Goal: Task Accomplishment & Management: Manage account settings

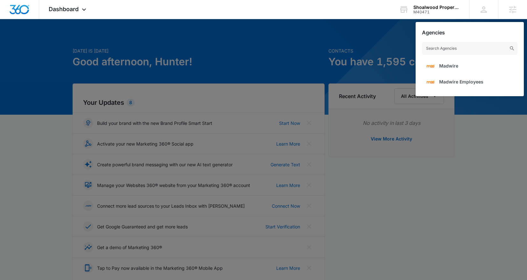
click at [359, 152] on div at bounding box center [263, 140] width 527 height 280
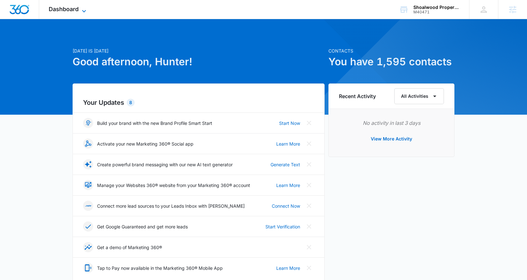
click at [76, 7] on span "Dashboard" at bounding box center [64, 9] width 30 height 7
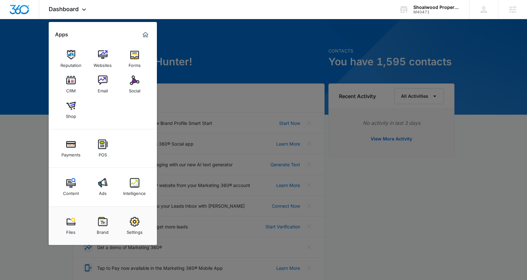
click at [67, 85] on img at bounding box center [71, 80] width 10 height 10
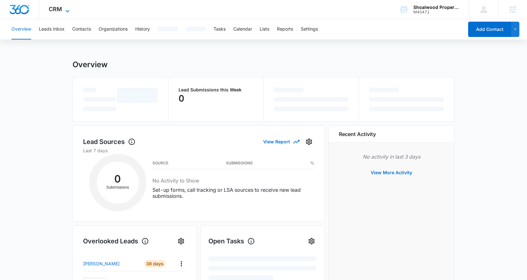
click at [70, 12] on icon at bounding box center [68, 11] width 8 height 8
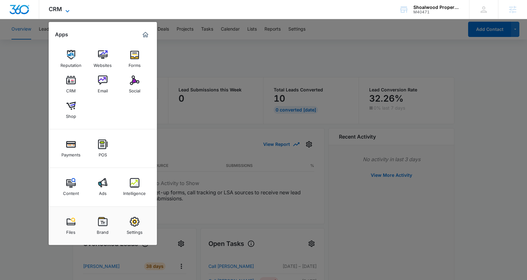
click at [70, 12] on icon at bounding box center [68, 11] width 8 height 8
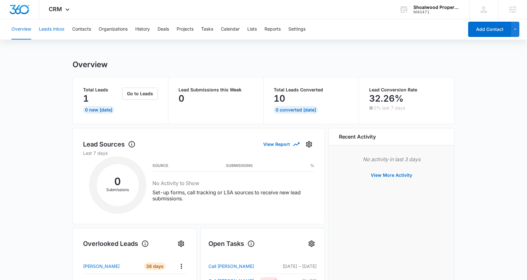
click at [64, 30] on button "Leads Inbox" at bounding box center [52, 29] width 26 height 20
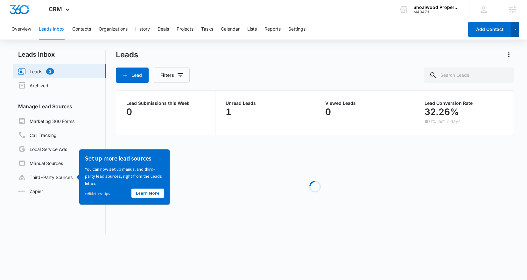
click at [513, 33] on icon "button" at bounding box center [514, 29] width 5 height 8
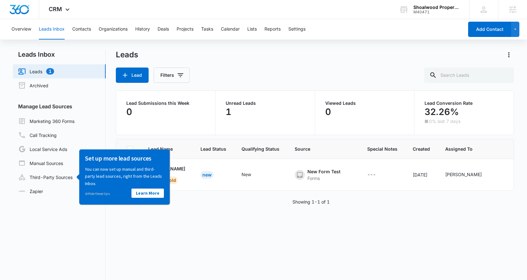
click at [400, 46] on div "Overview Leads Inbox Contacts Organizations History Deals Projects Tasks Calend…" at bounding box center [263, 173] width 527 height 308
click at [147, 195] on link "Learn More" at bounding box center [147, 192] width 32 height 9
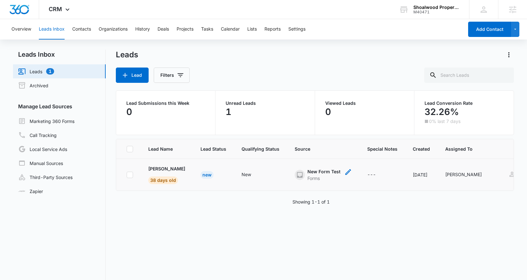
click at [308, 178] on div "Forms" at bounding box center [323, 178] width 33 height 7
click at [240, 191] on div "Lead Name Lead Status Qualifying Status Source Special Notes Created Assigned T…" at bounding box center [315, 229] width 398 height 181
click at [173, 168] on p "[PERSON_NAME]" at bounding box center [166, 168] width 37 height 7
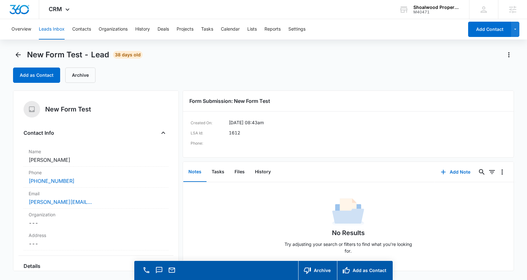
scroll to position [18, 0]
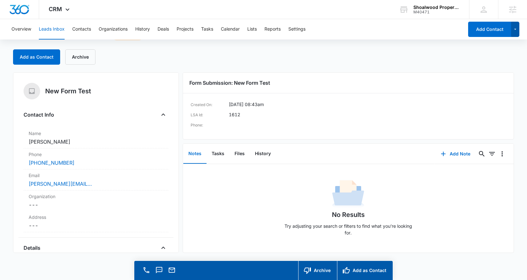
click at [517, 31] on icon "button" at bounding box center [514, 29] width 5 height 8
click at [204, 40] on div "New Form Test - Lead 38 days old" at bounding box center [263, 36] width 500 height 10
click at [141, 35] on button "History" at bounding box center [142, 29] width 15 height 20
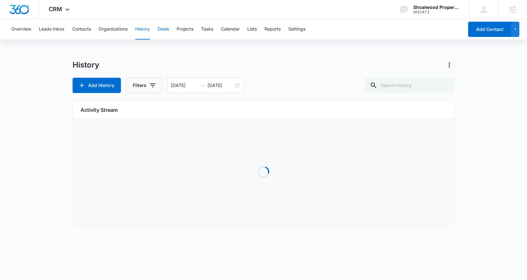
click at [163, 32] on button "Deals" at bounding box center [162, 29] width 11 height 20
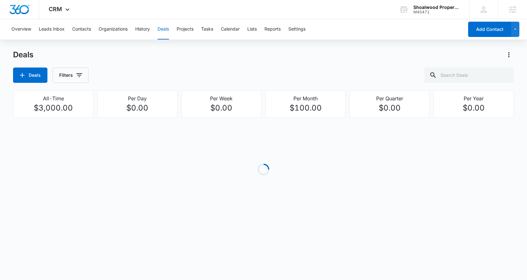
click at [93, 26] on div "Overview Leads Inbox Contacts Organizations History Deals Projects Tasks Calend…" at bounding box center [236, 29] width 456 height 20
click at [84, 29] on button "Contacts" at bounding box center [81, 29] width 19 height 20
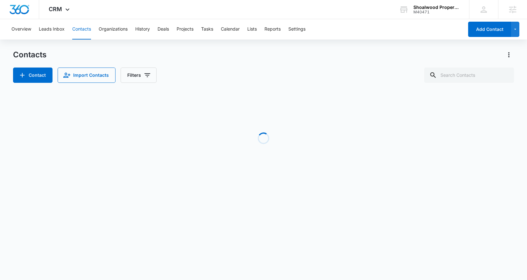
click at [65, 28] on div "Overview Leads Inbox Contacts Organizations History Deals Projects Tasks Calend…" at bounding box center [236, 29] width 456 height 20
click at [61, 28] on button "Leads Inbox" at bounding box center [52, 29] width 26 height 20
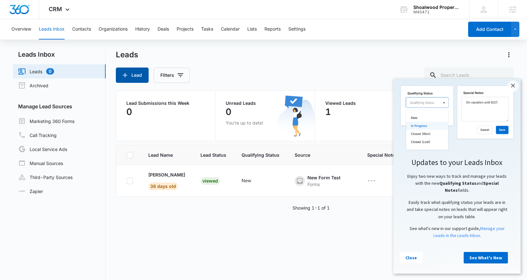
click at [136, 76] on button "Lead" at bounding box center [132, 74] width 33 height 15
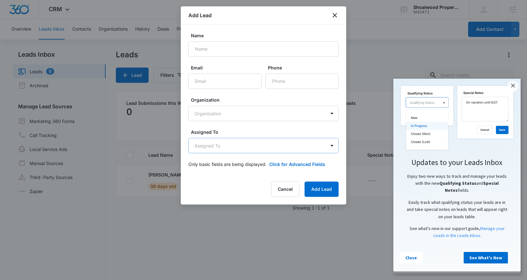
click at [302, 150] on body "CRM Apps Reputation Websites Forms CRM Email Social Shop Payments POS Content A…" at bounding box center [263, 166] width 527 height 333
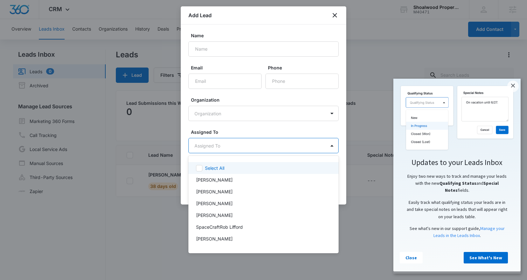
click at [336, 12] on div at bounding box center [263, 140] width 527 height 280
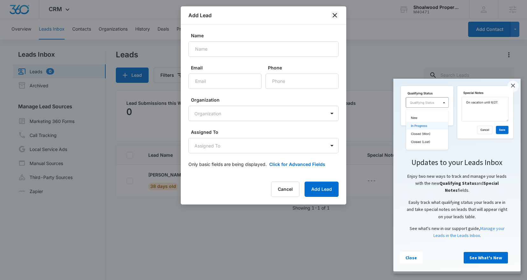
click at [334, 15] on icon "close" at bounding box center [334, 15] width 4 height 4
